Goal: Find contact information: Find contact information

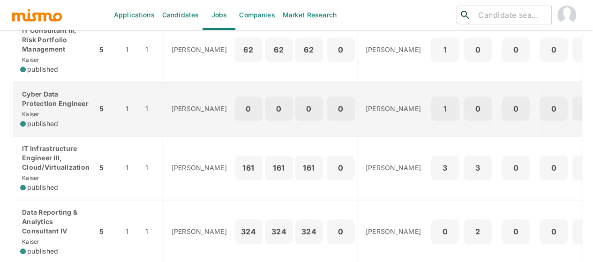
scroll to position [328, 0]
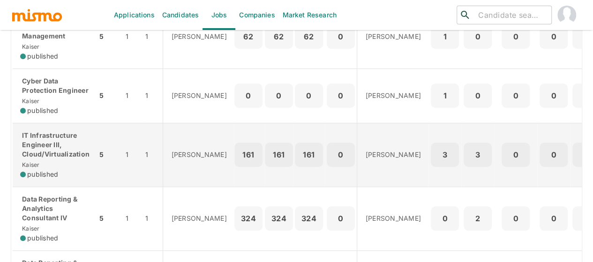
click at [47, 157] on p "IT Infrastructure Engineer III, Cloud/Virtualization" at bounding box center [54, 145] width 69 height 28
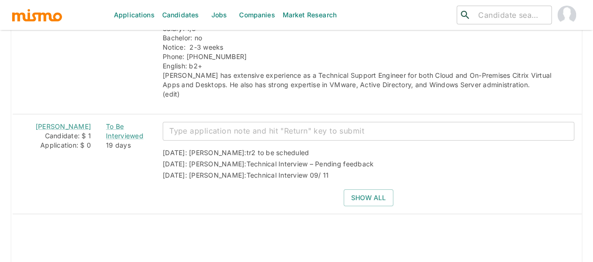
scroll to position [1651, 0]
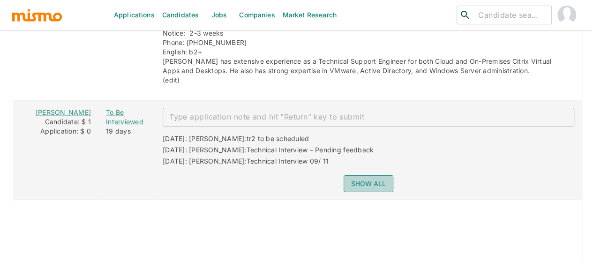
click at [361, 175] on button "Show all" at bounding box center [369, 183] width 50 height 17
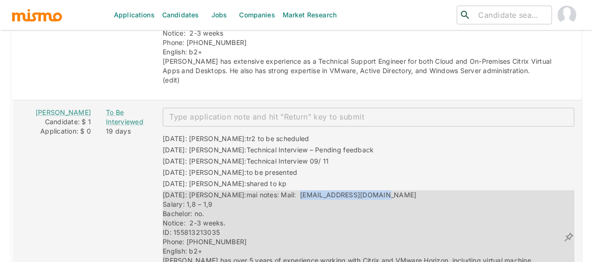
drag, startPoint x: 356, startPoint y: 179, endPoint x: 271, endPoint y: 179, distance: 85.3
click at [271, 190] on div "08/25/2025: Kaiser: mai notes: Mail: charsrojas59@gmail.com Salary: 1,8 – 1,9 B…" at bounding box center [363, 237] width 400 height 94
copy span "charsrojas59@gmail.com"
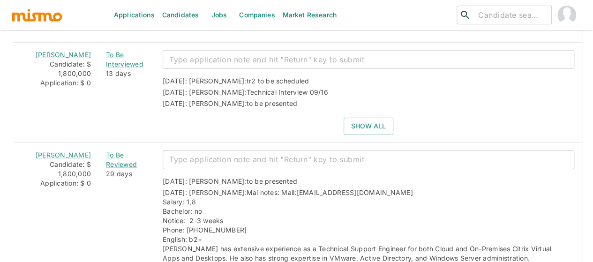
scroll to position [1369, 0]
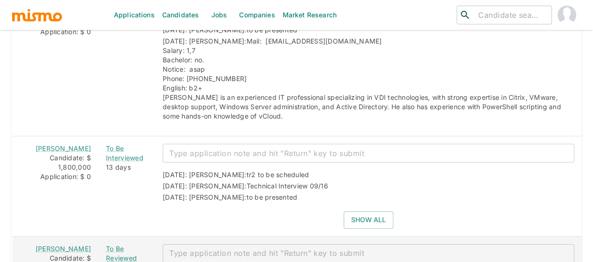
click at [355, 211] on button "Show all" at bounding box center [369, 219] width 50 height 17
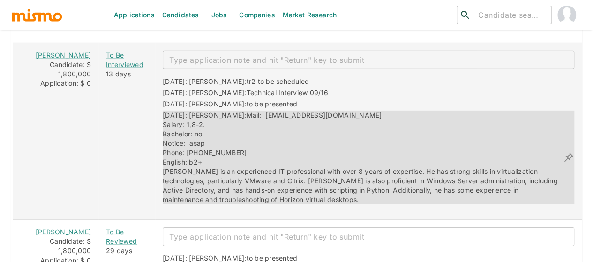
scroll to position [1463, 0]
drag, startPoint x: 316, startPoint y: 98, endPoint x: 241, endPoint y: 102, distance: 75.1
click at [234, 110] on div "08/28/2025: Kaiser: Mail: Kevinhch@hotmail.com Salary: 1,8-2. Bachelor: no. Not…" at bounding box center [363, 157] width 400 height 94
copy span "Kevinhch@hotmail.com"
